Goal: Navigation & Orientation: Find specific page/section

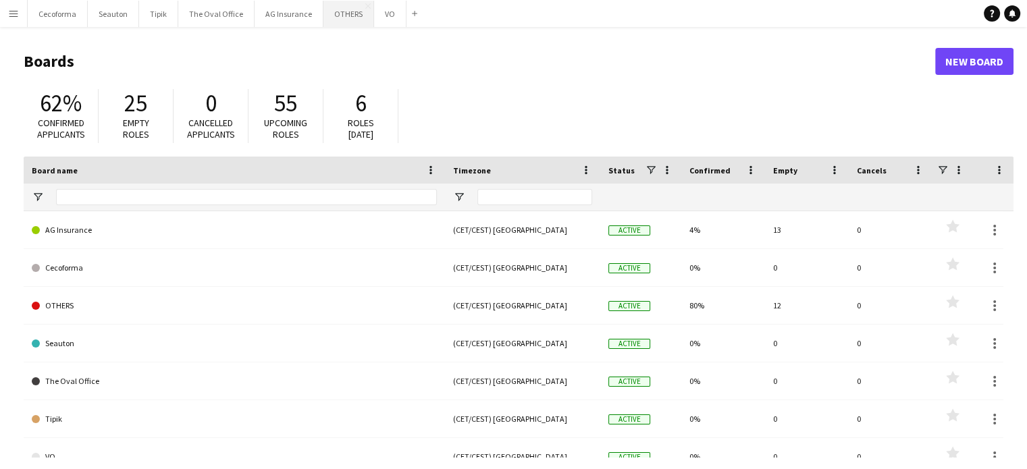
click at [335, 14] on button "OTHERS Close" at bounding box center [348, 14] width 51 height 26
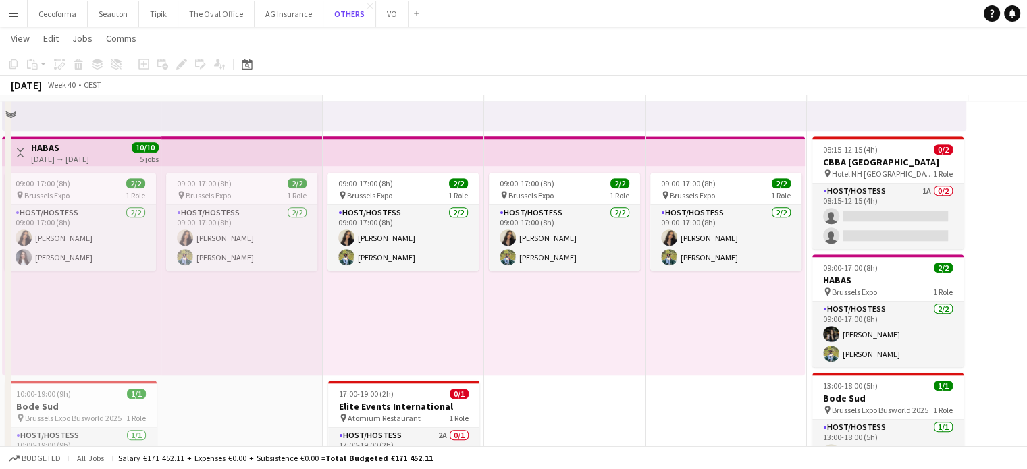
scroll to position [1174, 0]
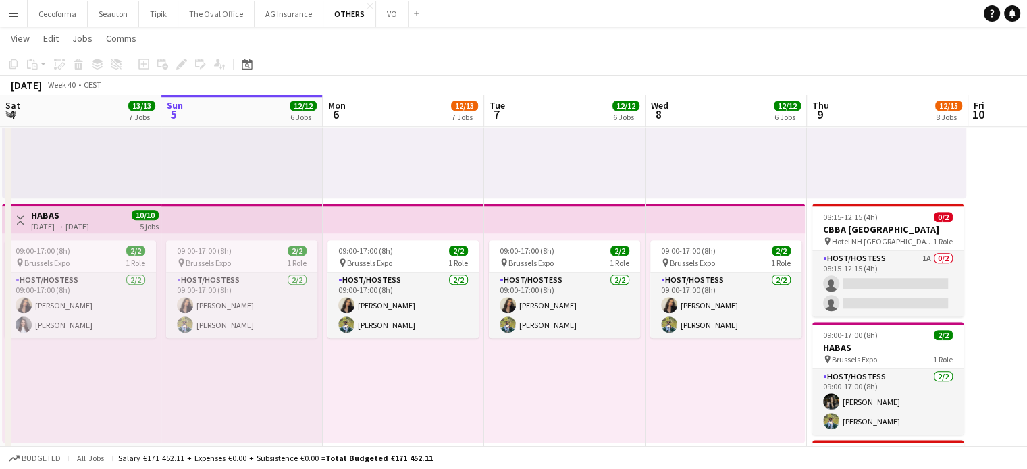
click at [15, 12] on app-icon "Menu" at bounding box center [13, 13] width 11 height 11
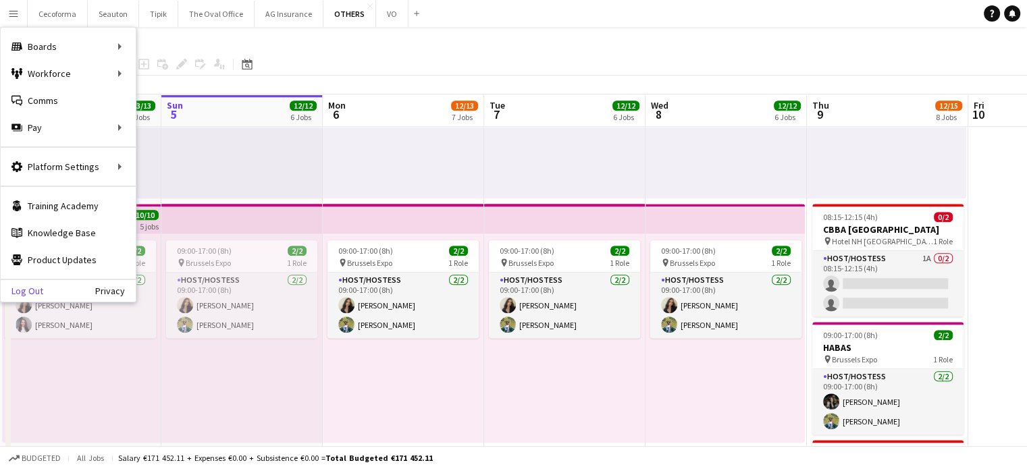
click at [40, 294] on link "Log Out" at bounding box center [22, 291] width 43 height 11
